Goal: Information Seeking & Learning: Learn about a topic

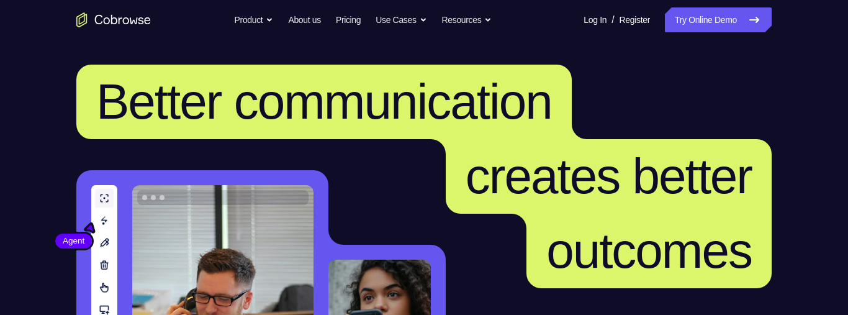
click at [750, 19] on icon at bounding box center [754, 19] width 9 height 5
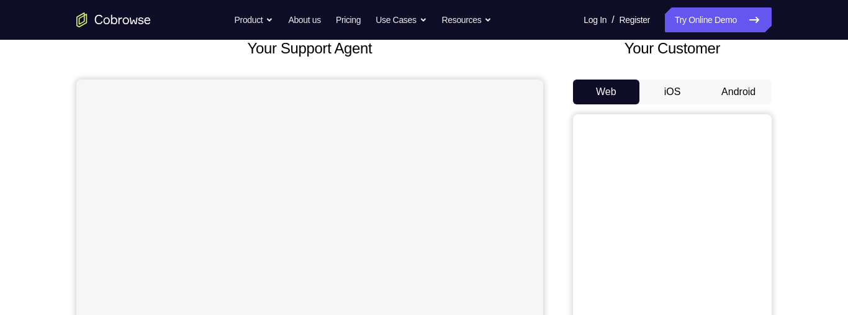
scroll to position [102, 0]
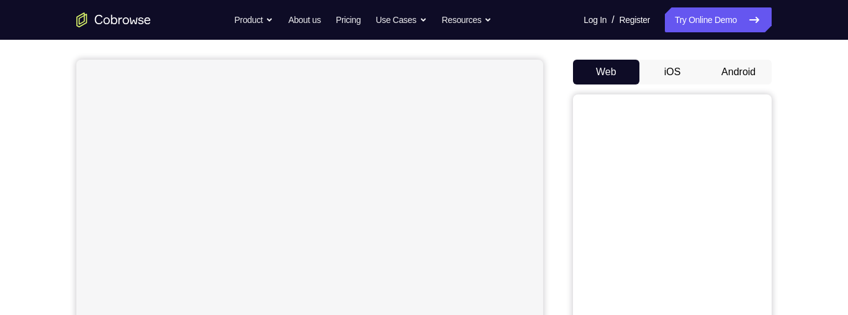
click at [743, 65] on button "Android" at bounding box center [739, 72] width 66 height 25
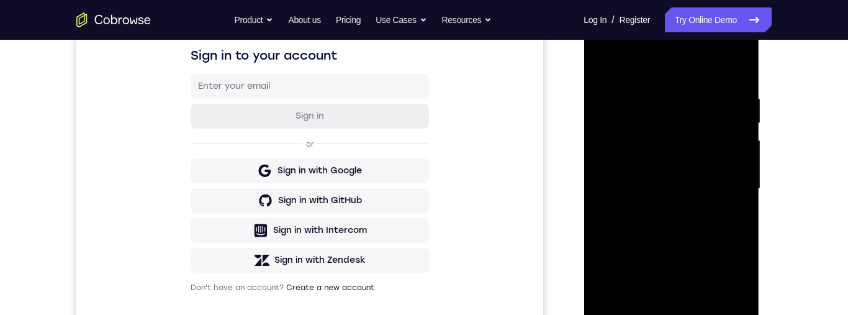
scroll to position [294, 0]
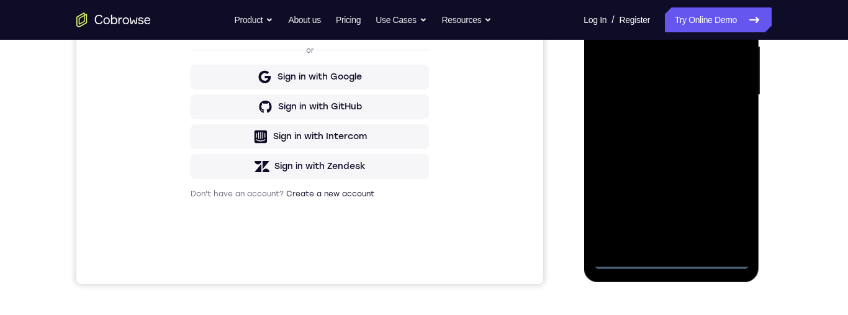
click at [674, 268] on div at bounding box center [671, 95] width 157 height 348
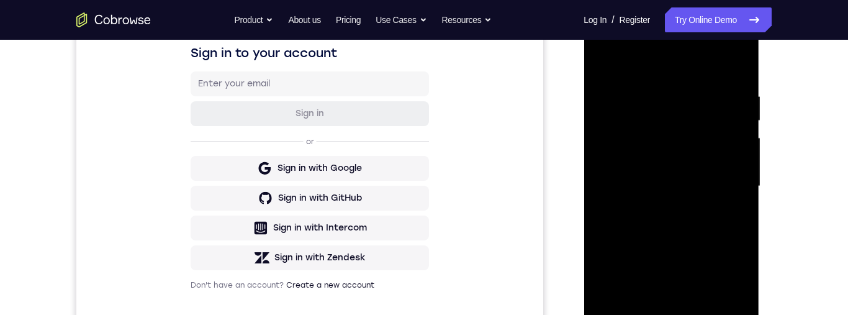
scroll to position [250, 0]
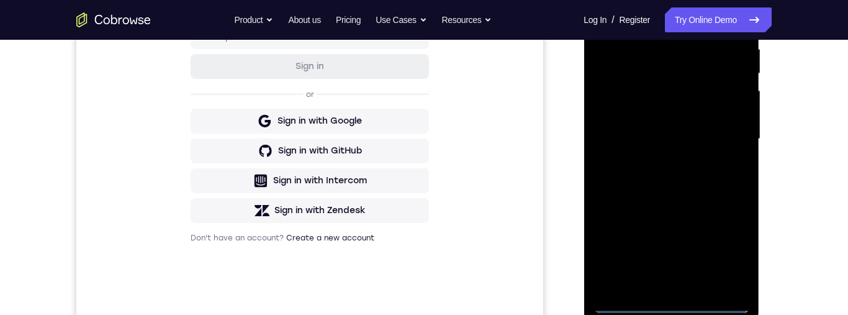
click at [732, 250] on div at bounding box center [671, 139] width 157 height 348
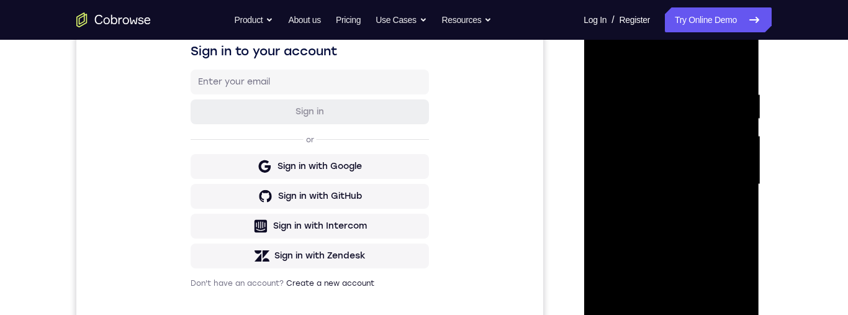
scroll to position [193, 0]
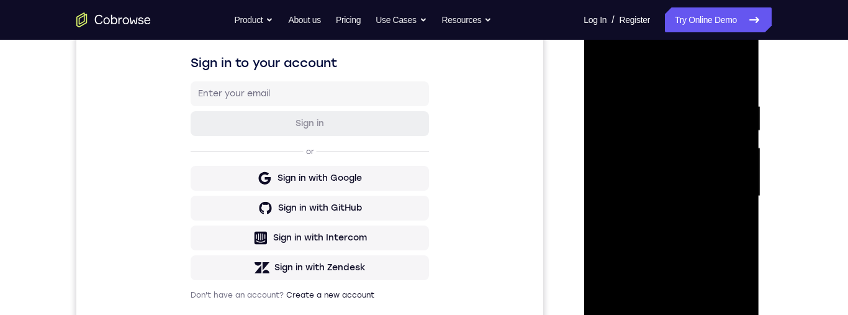
click at [661, 82] on div at bounding box center [671, 196] width 157 height 348
click at [725, 199] on div at bounding box center [671, 196] width 157 height 348
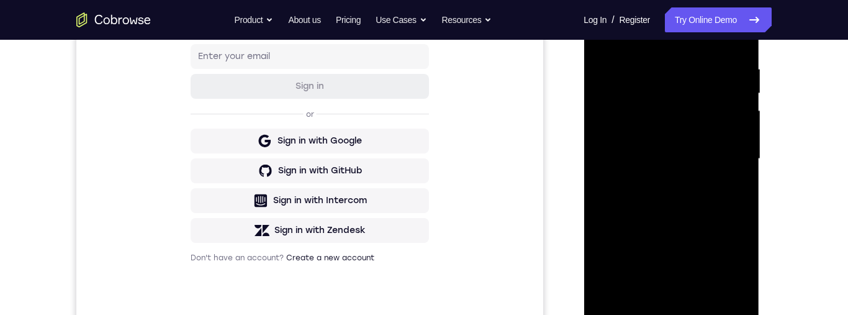
click at [663, 183] on div at bounding box center [671, 159] width 157 height 348
click at [693, 145] on div at bounding box center [671, 159] width 157 height 348
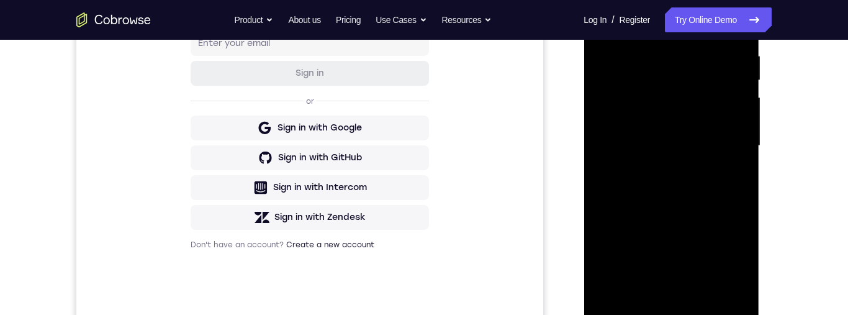
click at [706, 117] on div at bounding box center [671, 146] width 157 height 348
click at [715, 150] on div at bounding box center [671, 146] width 157 height 348
click at [719, 192] on div at bounding box center [671, 146] width 157 height 348
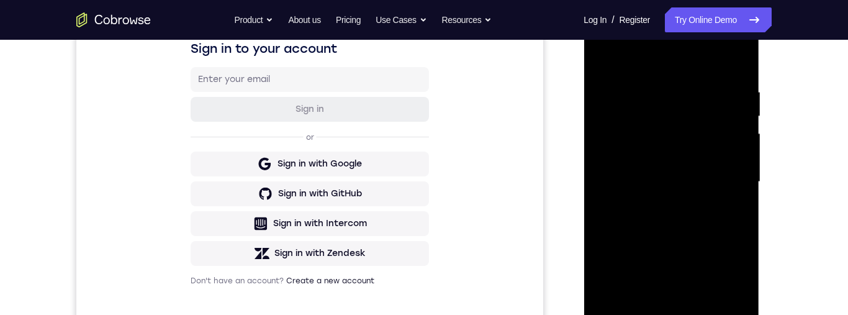
scroll to position [254, 0]
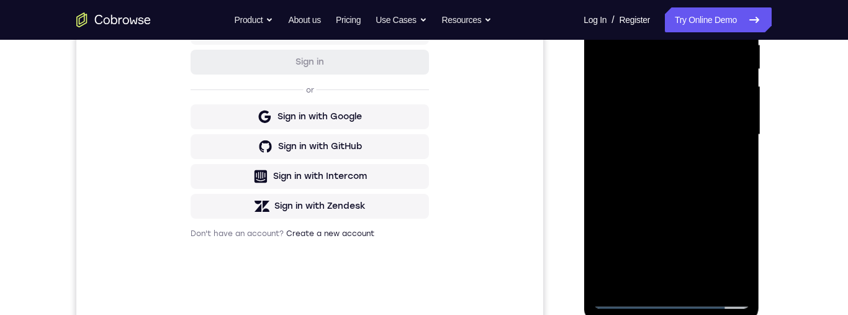
click at [714, 185] on div at bounding box center [671, 135] width 157 height 348
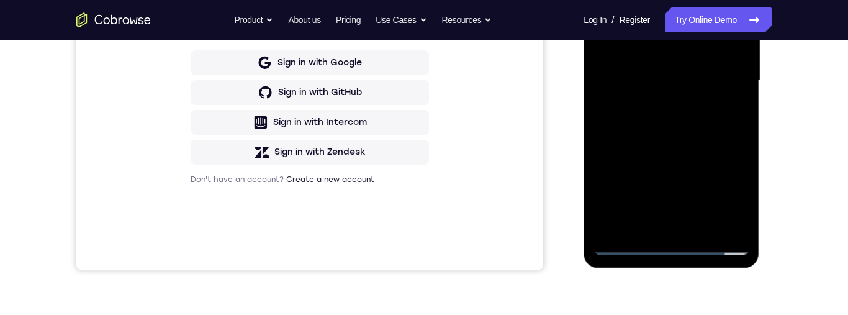
scroll to position [312, 0]
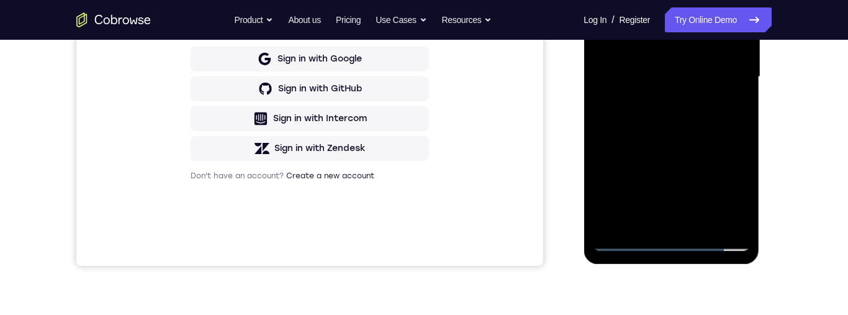
click at [704, 222] on div at bounding box center [671, 77] width 157 height 348
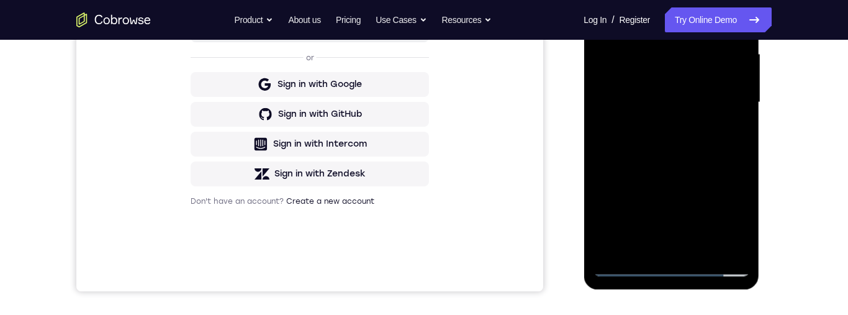
scroll to position [282, 0]
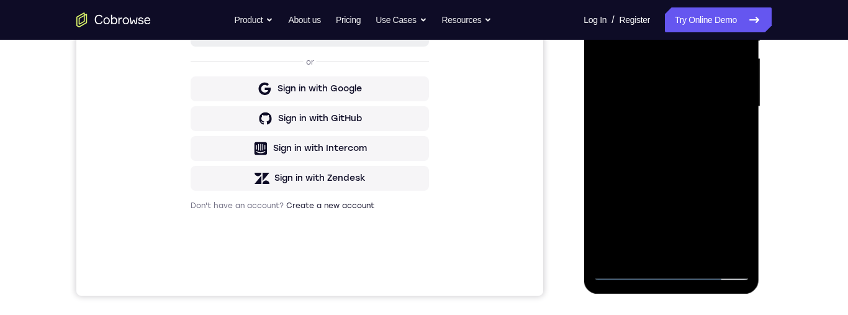
click at [682, 169] on div at bounding box center [671, 107] width 157 height 348
click at [705, 197] on div at bounding box center [671, 107] width 157 height 348
click at [740, 228] on div at bounding box center [671, 108] width 157 height 348
click at [733, 224] on div at bounding box center [671, 108] width 157 height 348
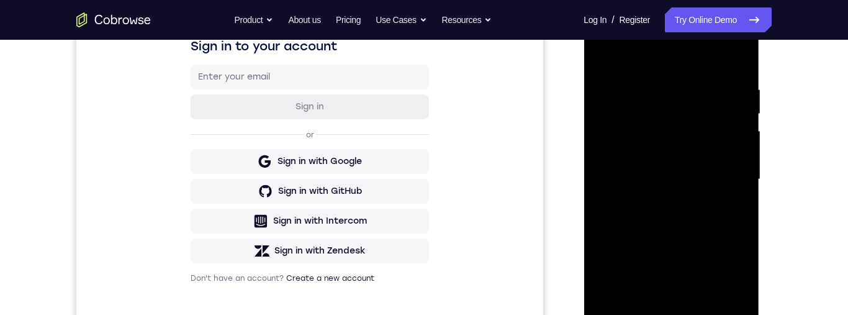
scroll to position [188, 0]
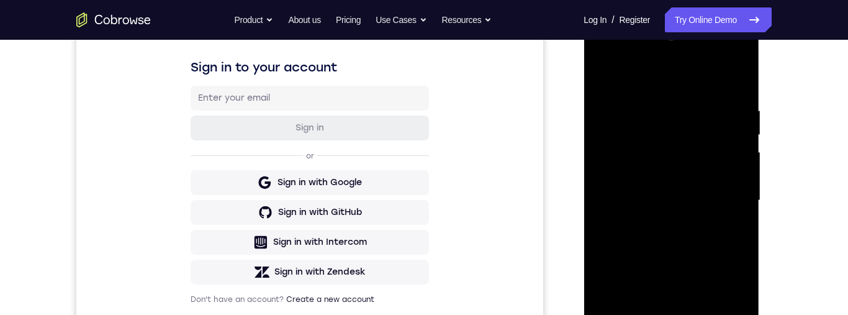
click at [607, 79] on div at bounding box center [671, 201] width 157 height 348
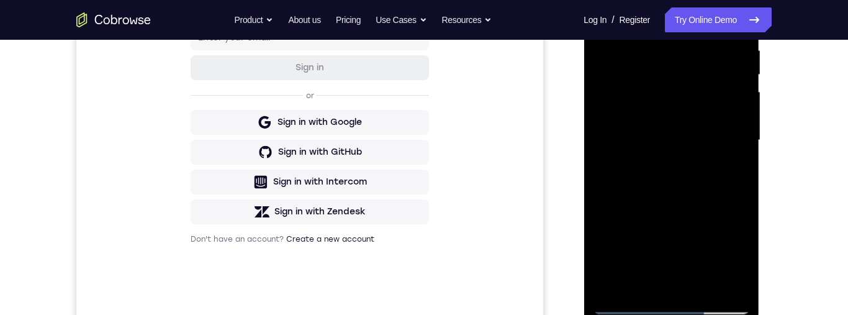
scroll to position [282, 0]
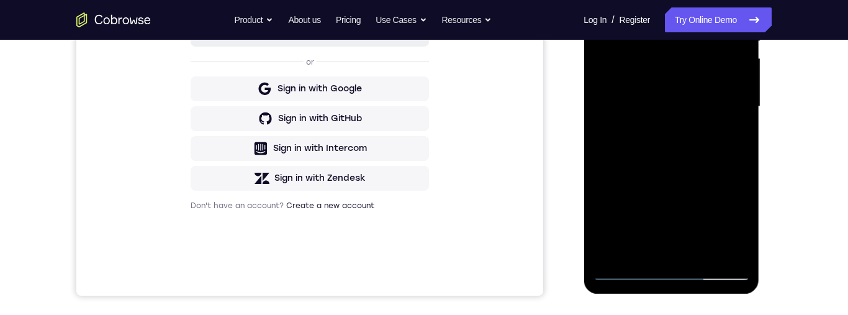
click at [714, 116] on div at bounding box center [671, 107] width 157 height 348
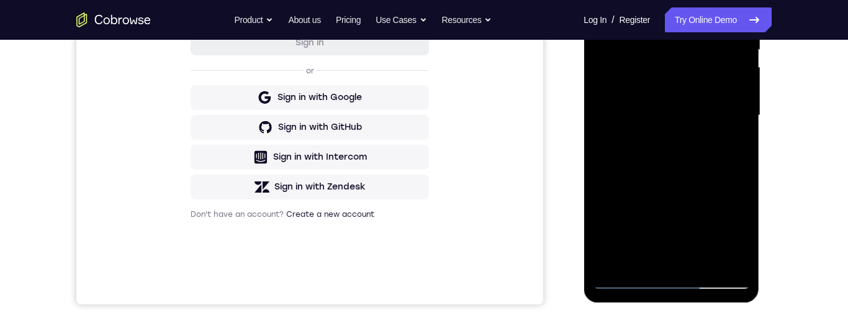
scroll to position [257, 0]
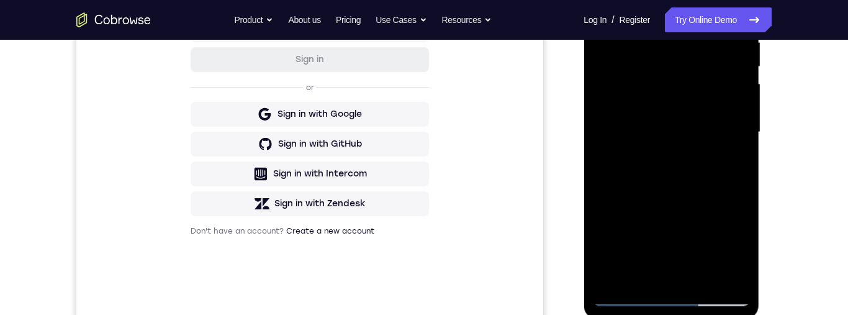
click at [611, 3] on div at bounding box center [671, 132] width 157 height 348
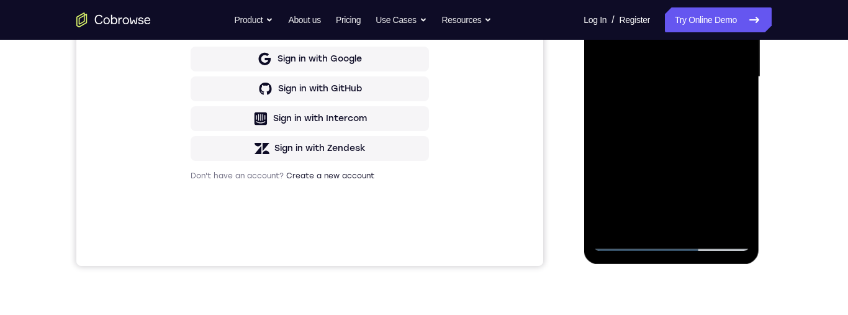
scroll to position [345, 0]
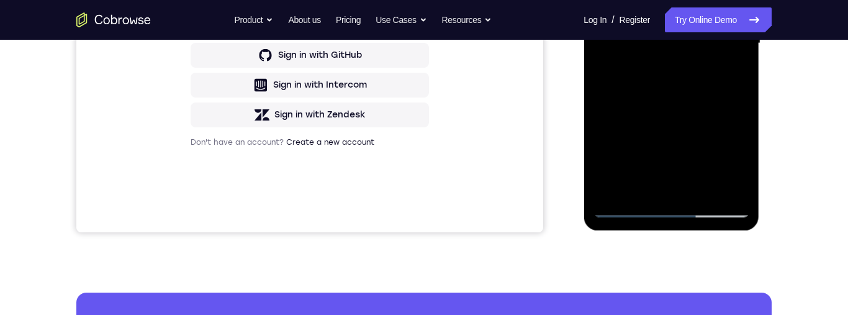
click at [704, 78] on div at bounding box center [671, 44] width 157 height 348
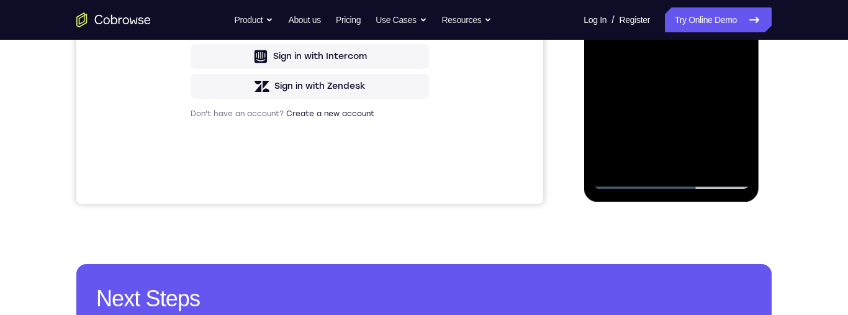
scroll to position [378, 0]
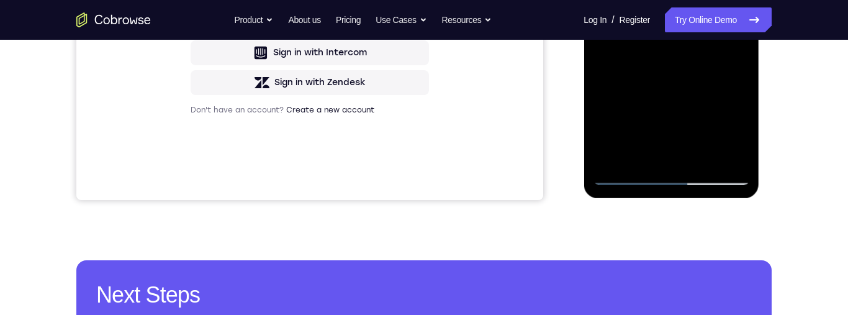
click at [677, 66] on div at bounding box center [671, 11] width 157 height 348
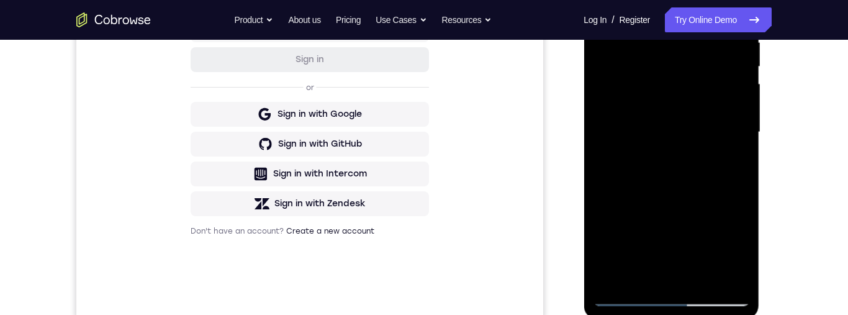
scroll to position [171, 0]
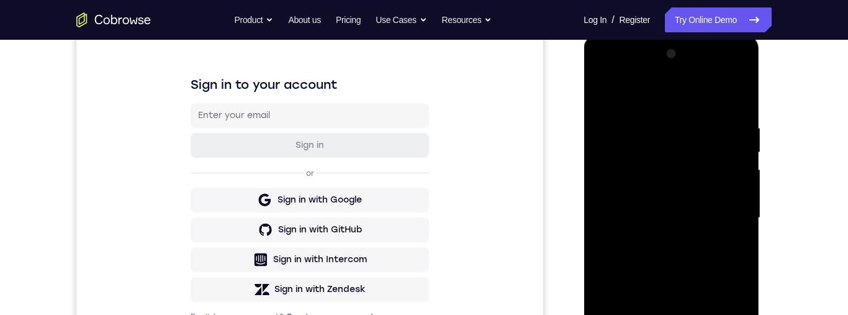
click at [603, 93] on div at bounding box center [671, 218] width 157 height 348
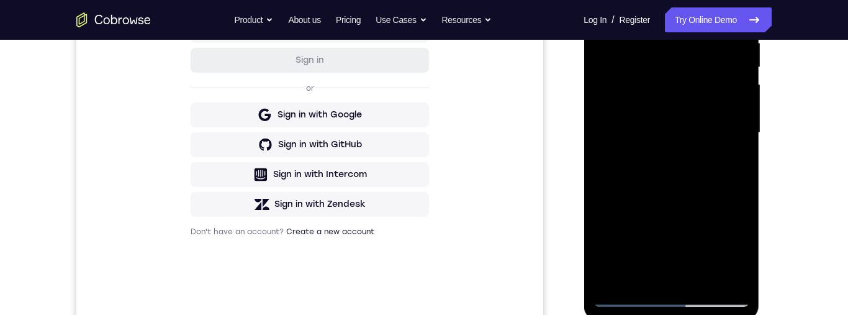
scroll to position [311, 0]
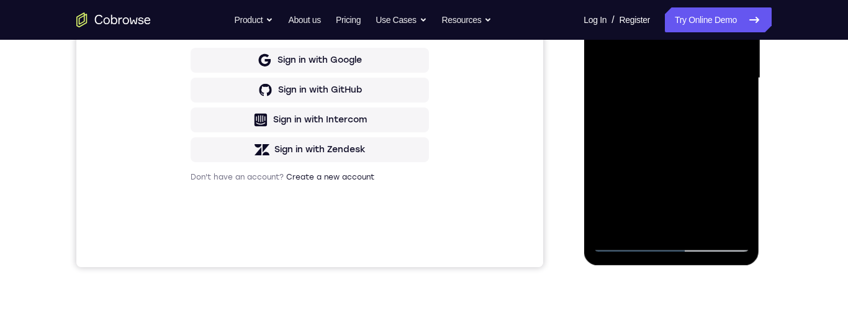
click at [704, 140] on div at bounding box center [671, 78] width 157 height 348
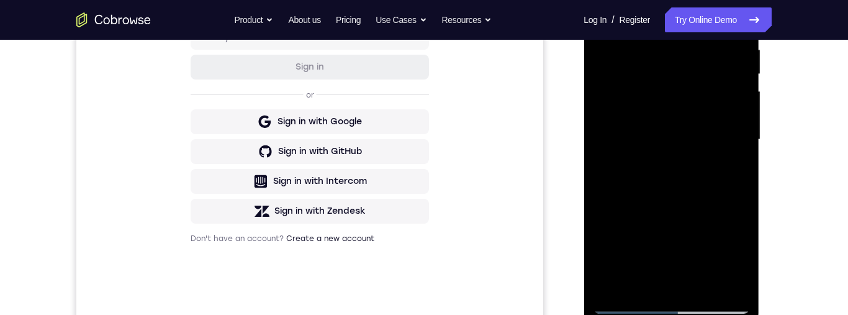
scroll to position [173, 0]
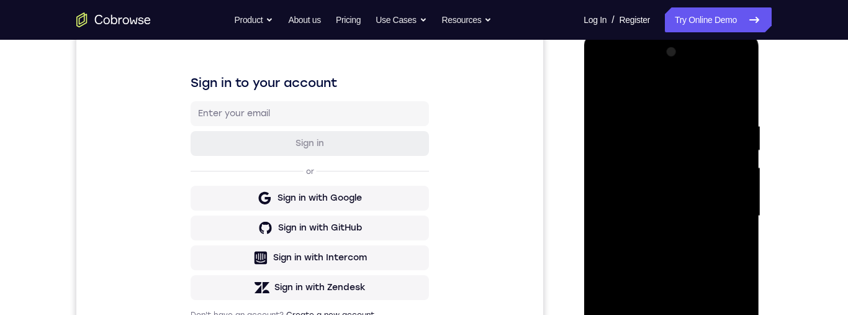
click at [604, 93] on div at bounding box center [671, 216] width 157 height 348
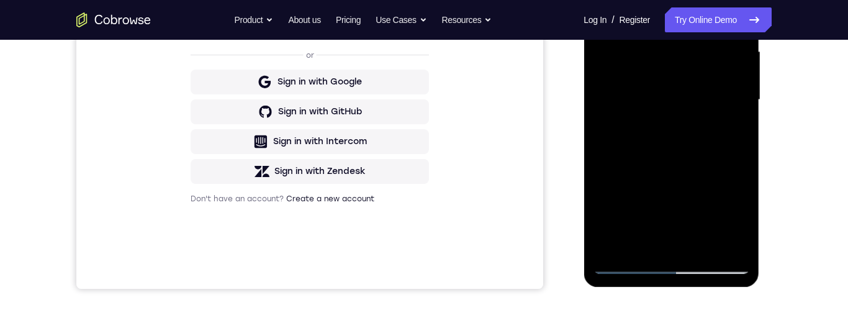
click at [696, 192] on div at bounding box center [671, 100] width 157 height 348
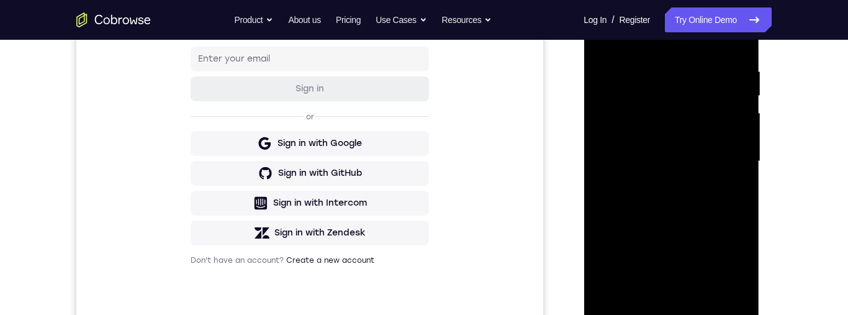
scroll to position [127, 0]
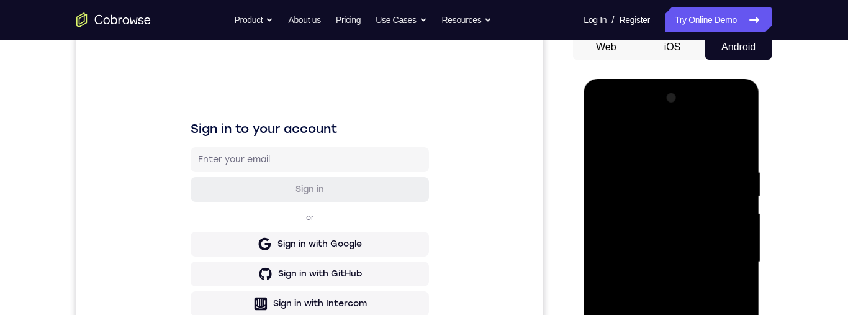
click at [604, 137] on div at bounding box center [671, 262] width 157 height 348
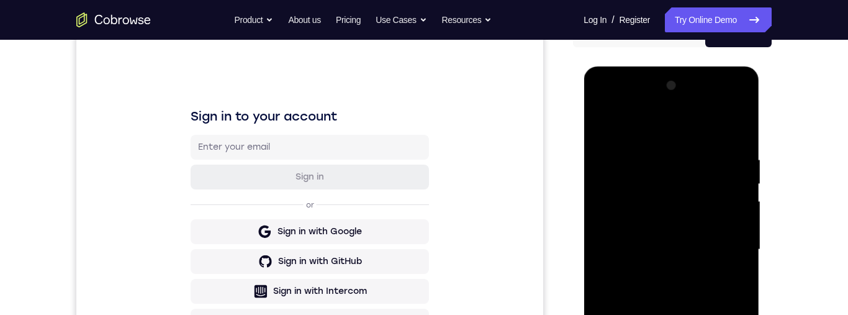
scroll to position [116, 0]
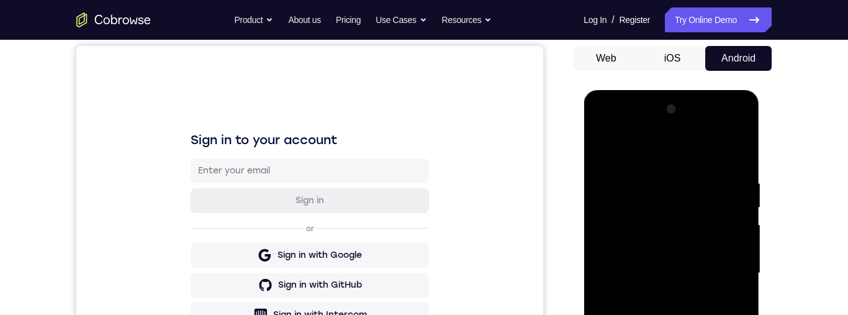
click at [607, 145] on div at bounding box center [671, 273] width 157 height 348
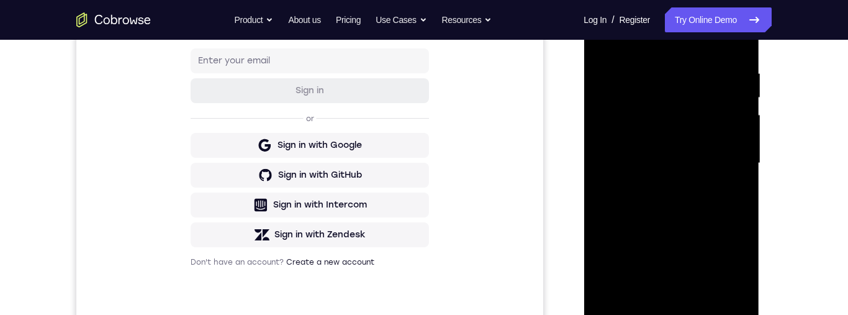
scroll to position [161, 0]
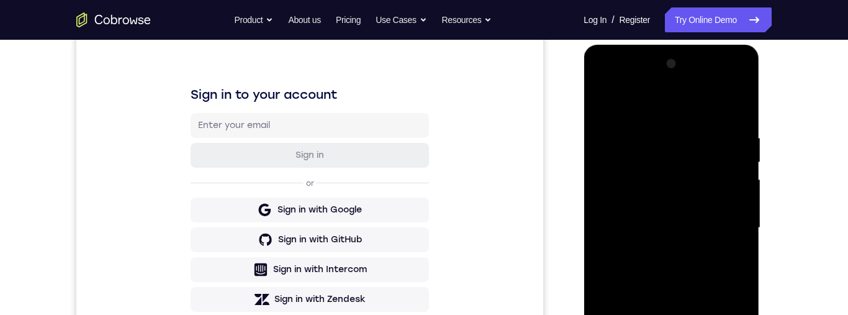
click at [727, 130] on div at bounding box center [671, 228] width 157 height 348
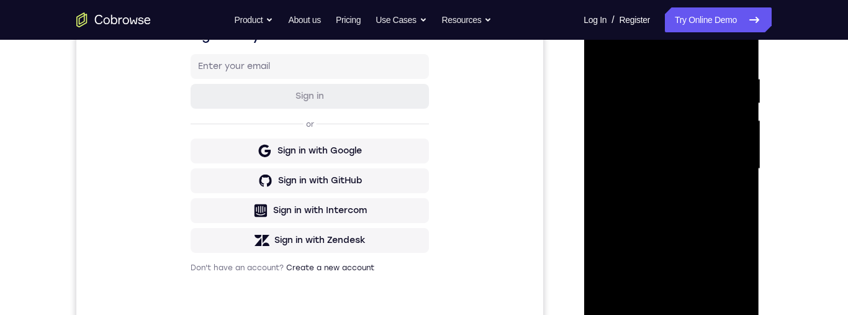
scroll to position [196, 0]
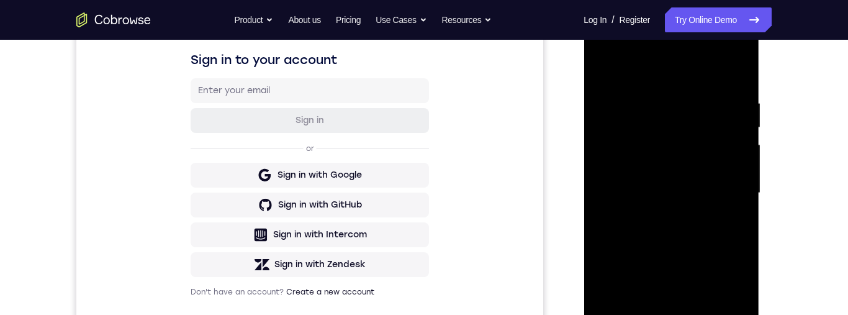
click at [734, 193] on div at bounding box center [671, 193] width 157 height 348
click at [740, 73] on div at bounding box center [671, 193] width 157 height 348
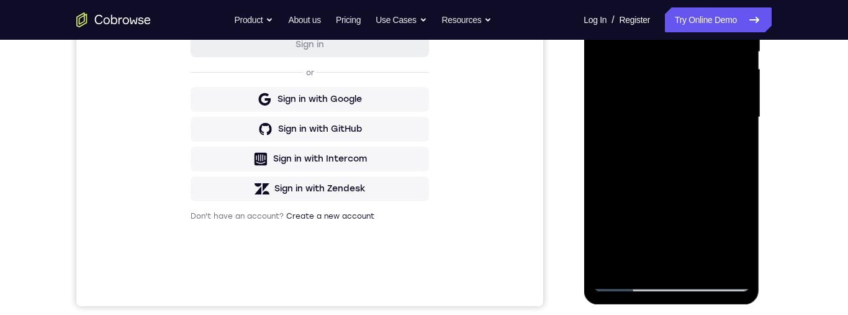
scroll to position [290, 0]
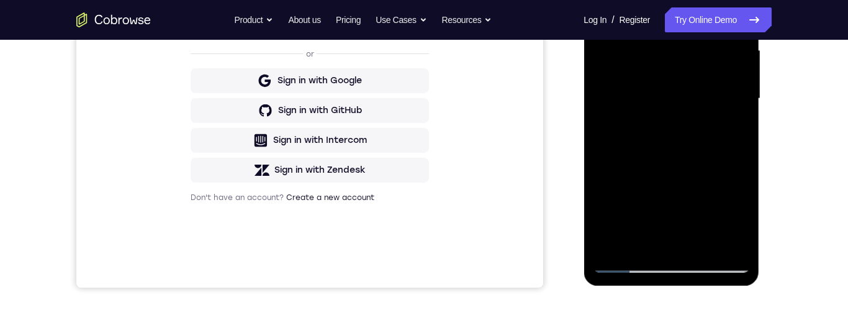
click at [747, 113] on div at bounding box center [671, 99] width 157 height 348
click at [745, 111] on div at bounding box center [671, 99] width 157 height 348
click at [743, 111] on div at bounding box center [671, 99] width 157 height 348
click at [702, 245] on div at bounding box center [671, 99] width 157 height 348
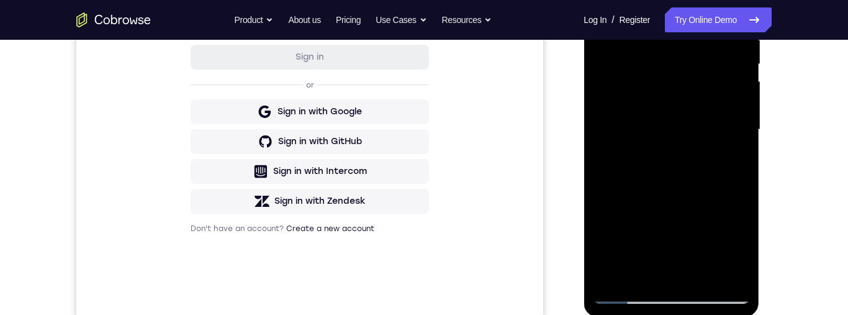
scroll to position [249, 0]
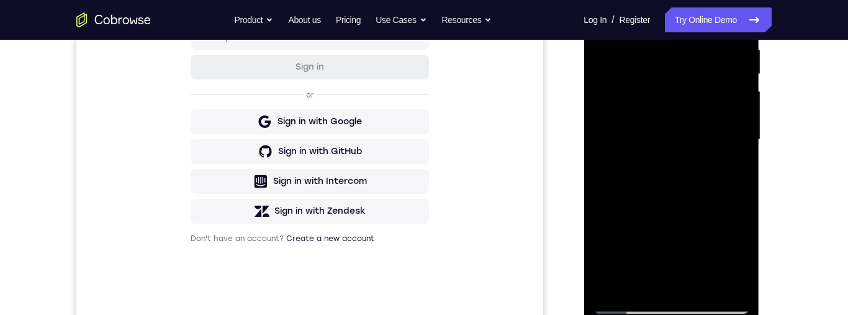
click at [706, 117] on div at bounding box center [671, 140] width 157 height 348
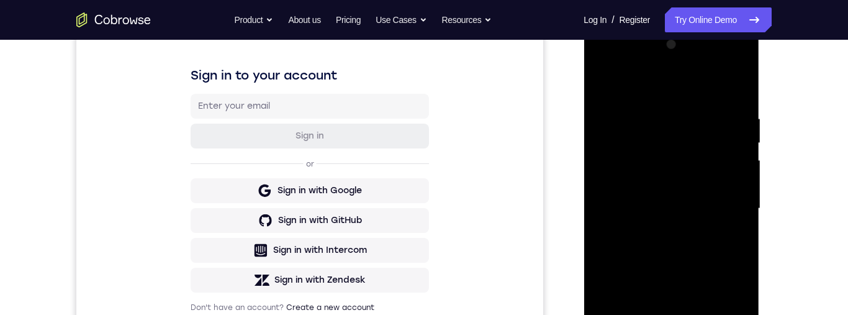
scroll to position [171, 0]
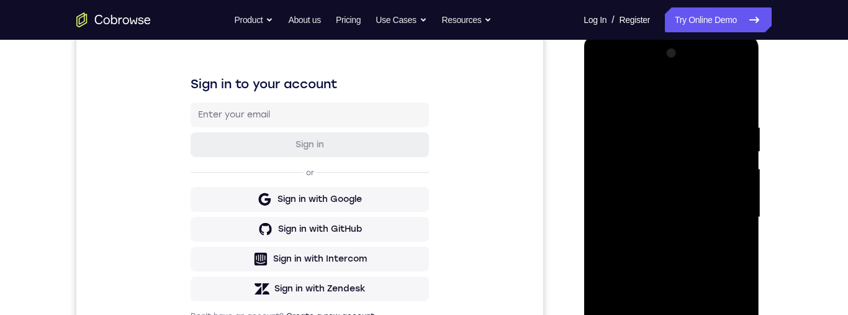
click at [605, 89] on div at bounding box center [671, 217] width 157 height 348
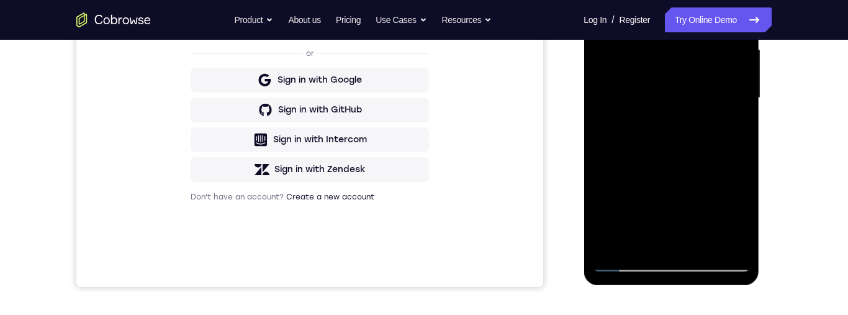
scroll to position [274, 0]
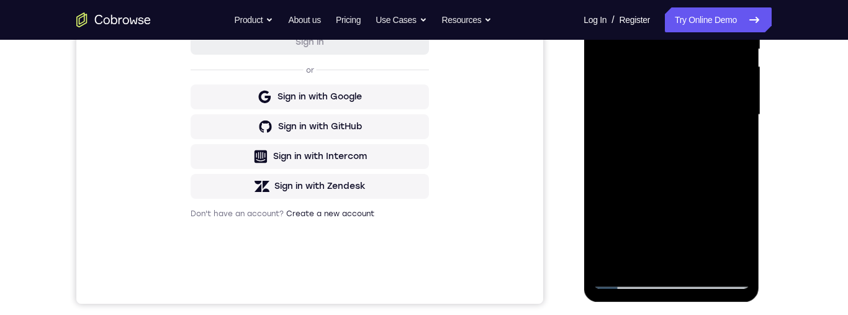
click at [599, 0] on div at bounding box center [671, 115] width 157 height 348
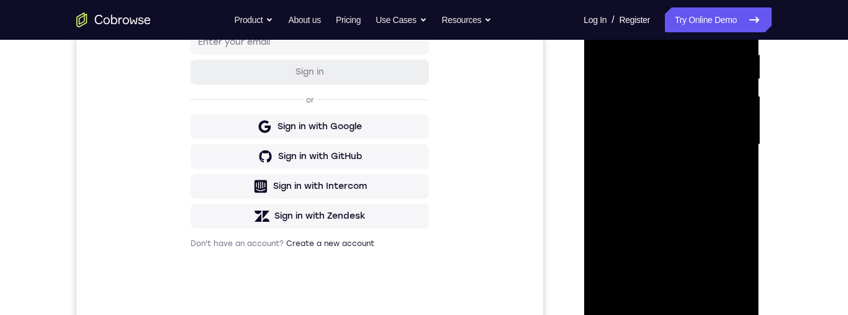
click at [738, 157] on div at bounding box center [671, 145] width 157 height 348
click at [737, 159] on div at bounding box center [671, 145] width 157 height 348
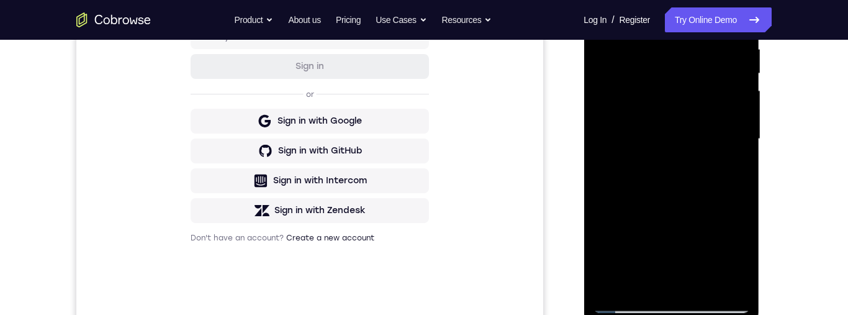
click at [743, 157] on div at bounding box center [671, 139] width 157 height 348
click at [746, 158] on div at bounding box center [671, 139] width 157 height 348
click at [740, 152] on div at bounding box center [671, 139] width 157 height 348
click at [744, 156] on div at bounding box center [671, 139] width 157 height 348
click at [745, 154] on div at bounding box center [671, 139] width 157 height 348
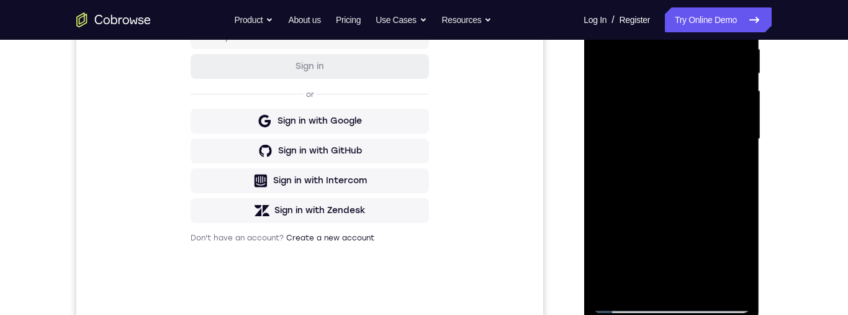
click at [745, 155] on div at bounding box center [671, 139] width 157 height 348
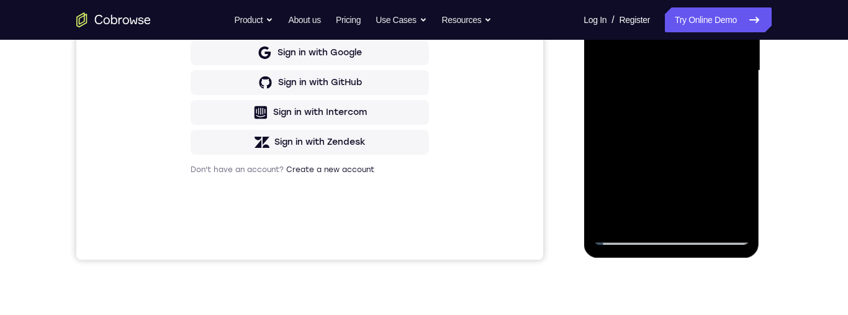
scroll to position [323, 0]
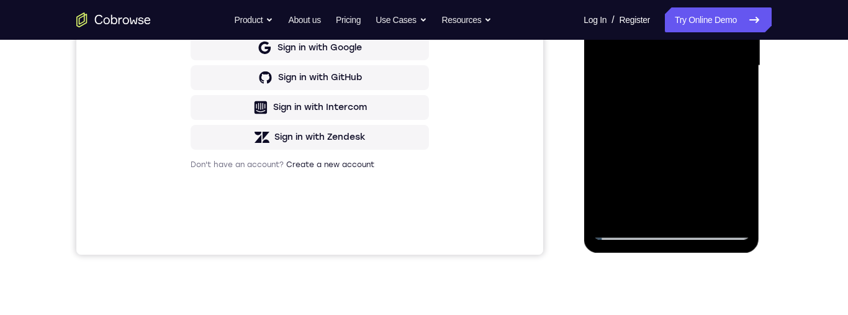
click at [711, 217] on div at bounding box center [671, 66] width 157 height 348
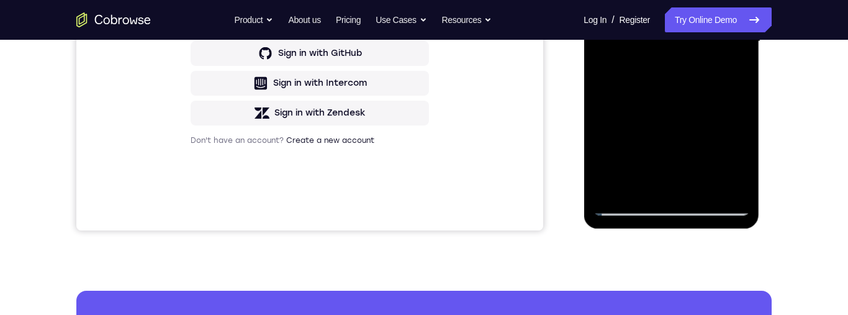
scroll to position [275, 0]
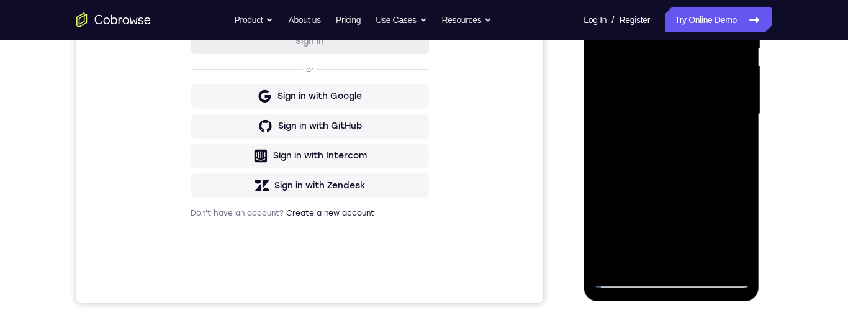
click at [684, 91] on div at bounding box center [671, 114] width 157 height 348
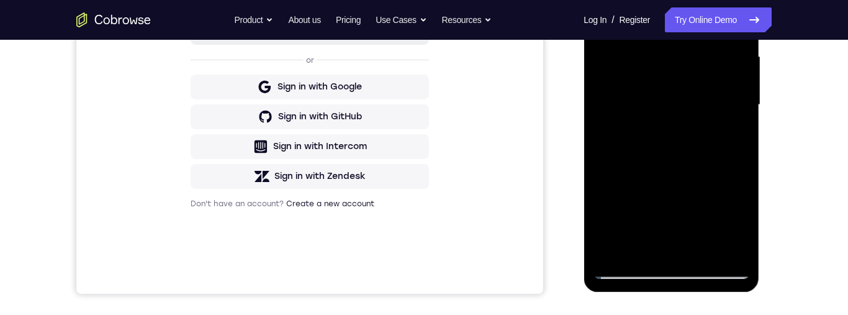
scroll to position [299, 0]
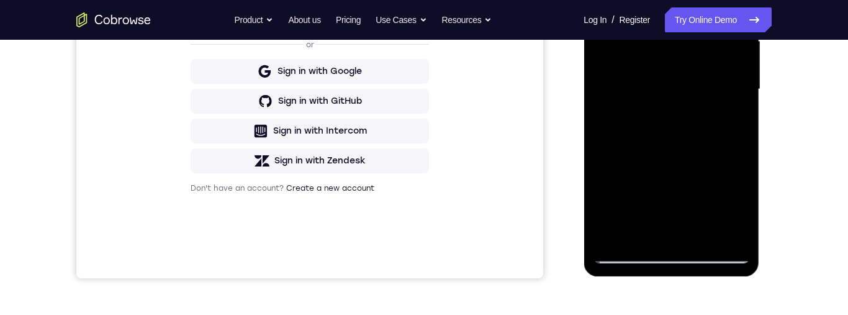
click at [665, 232] on div at bounding box center [671, 90] width 157 height 348
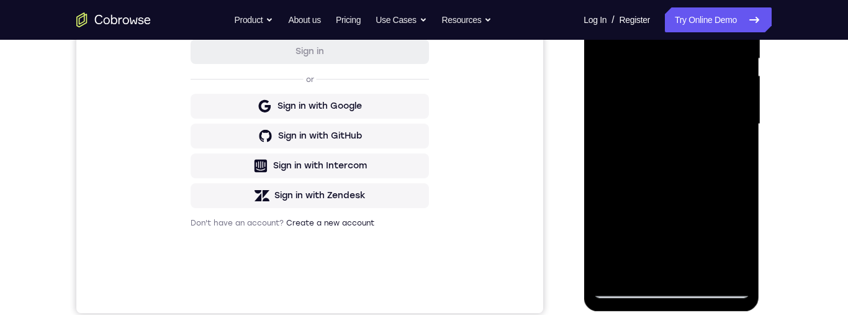
scroll to position [139, 0]
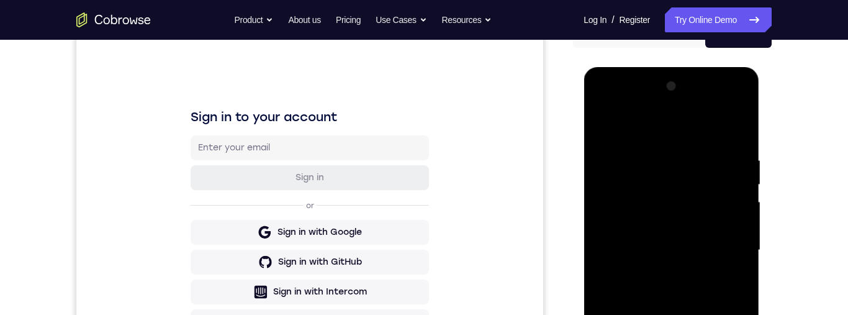
click at [609, 122] on div at bounding box center [671, 250] width 157 height 348
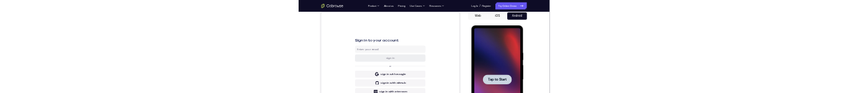
scroll to position [0, 0]
